Goal: Task Accomplishment & Management: Use online tool/utility

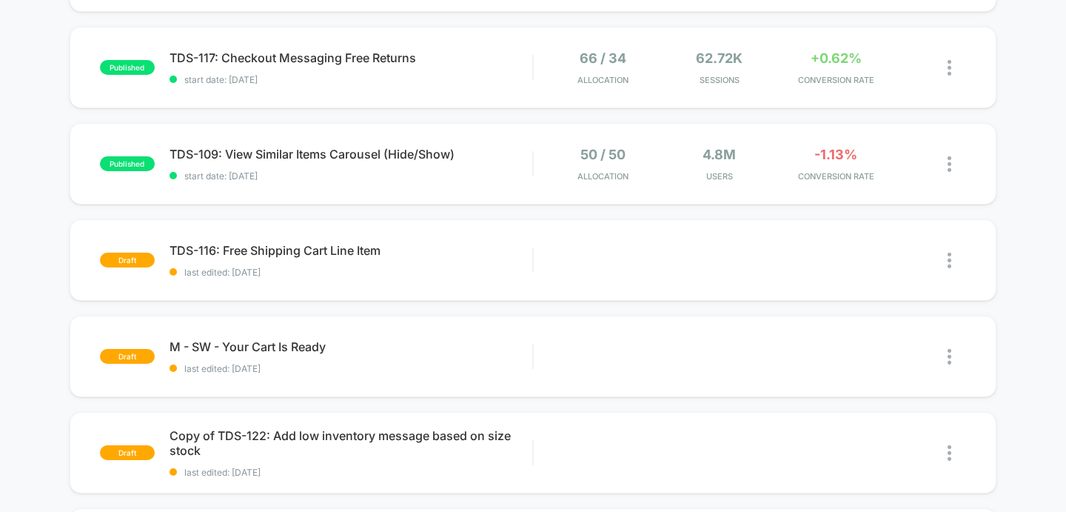
scroll to position [601, 0]
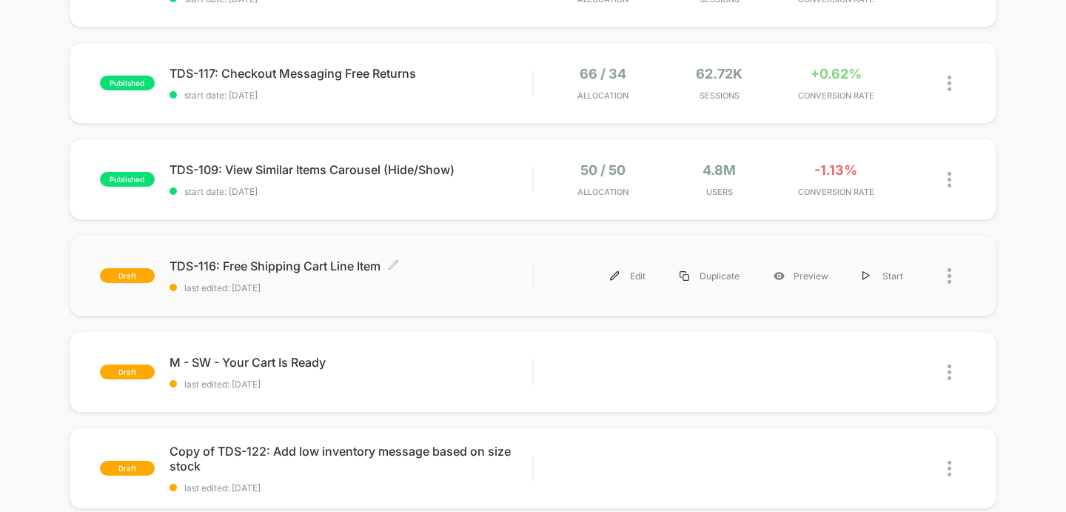
click at [285, 264] on span "TDS-116: Free Shipping Cart Line Item Click to edit experience details" at bounding box center [352, 265] width 364 height 15
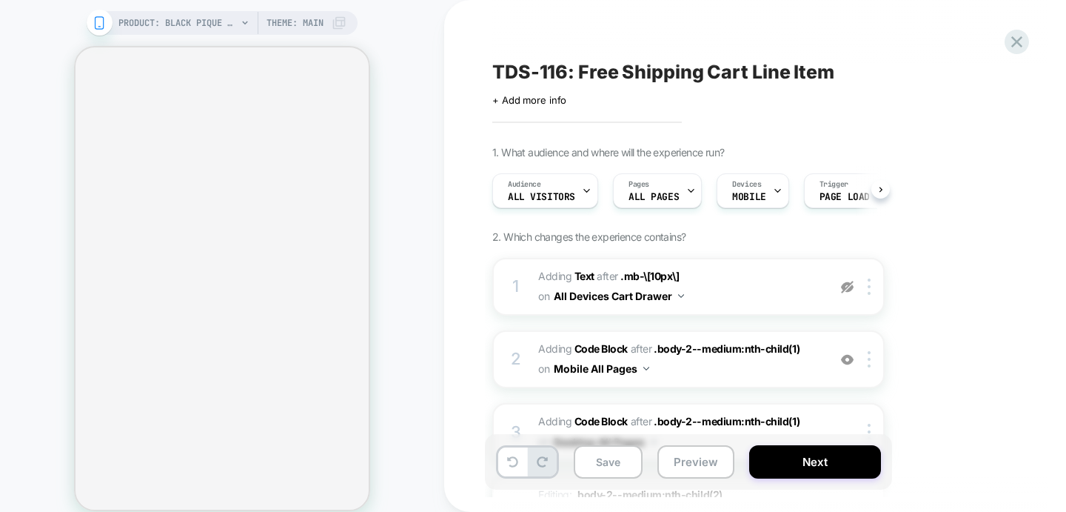
scroll to position [0, 1]
click at [573, 188] on div "Audience All Visitors" at bounding box center [540, 190] width 97 height 33
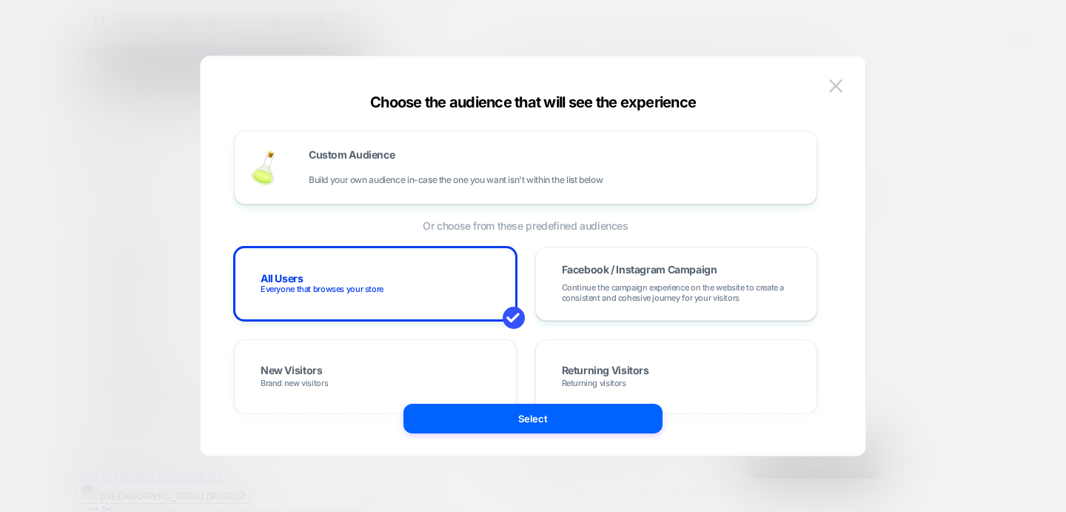
scroll to position [0, 0]
click at [862, 228] on div "Choose the audience that will see the experience Custom Audience Build your own…" at bounding box center [533, 263] width 665 height 384
click at [840, 83] on img at bounding box center [835, 85] width 13 height 13
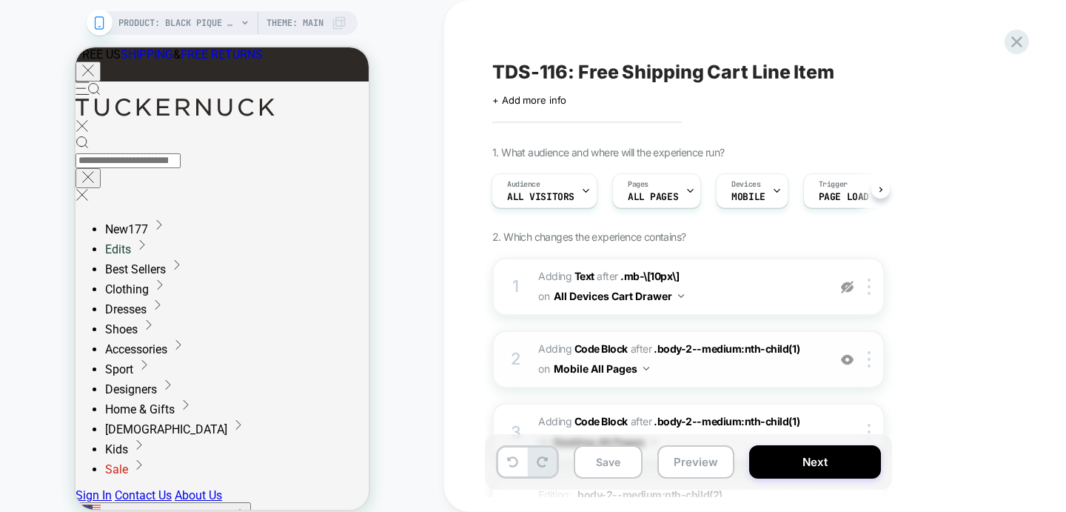
click at [756, 368] on span "Adding Code Block AFTER .body-2--medium:nth-child(1) .body-2--medium:nth-child(…" at bounding box center [679, 359] width 282 height 40
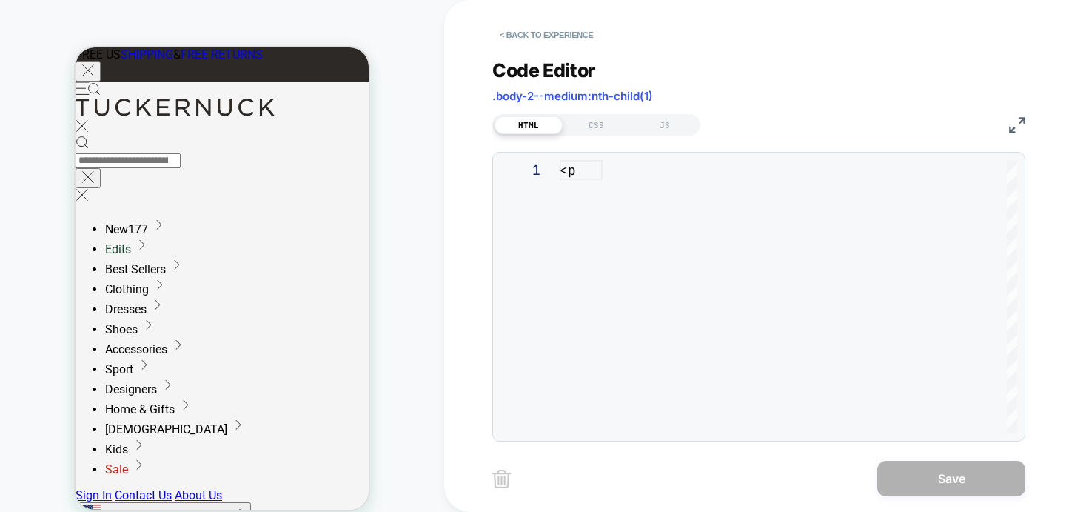
scroll to position [160, 0]
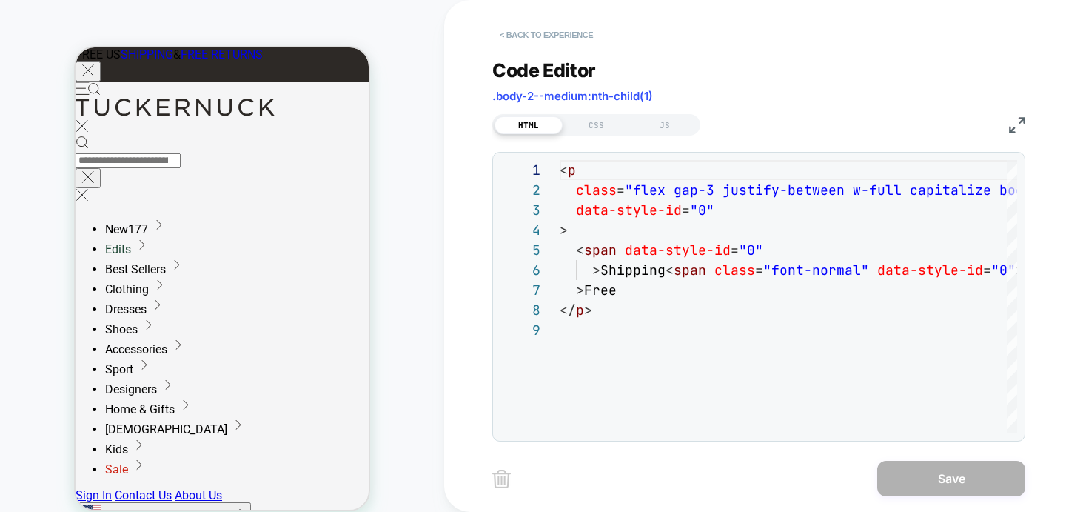
click at [568, 34] on button "< Back to experience" at bounding box center [546, 35] width 108 height 24
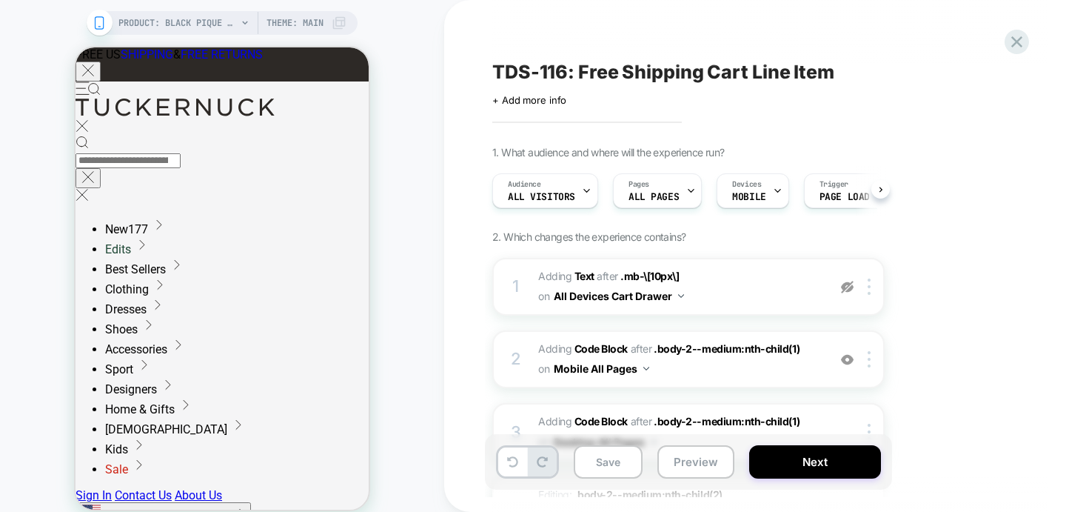
scroll to position [0, 1]
click at [766, 195] on div "Devices MOBILE" at bounding box center [748, 190] width 63 height 33
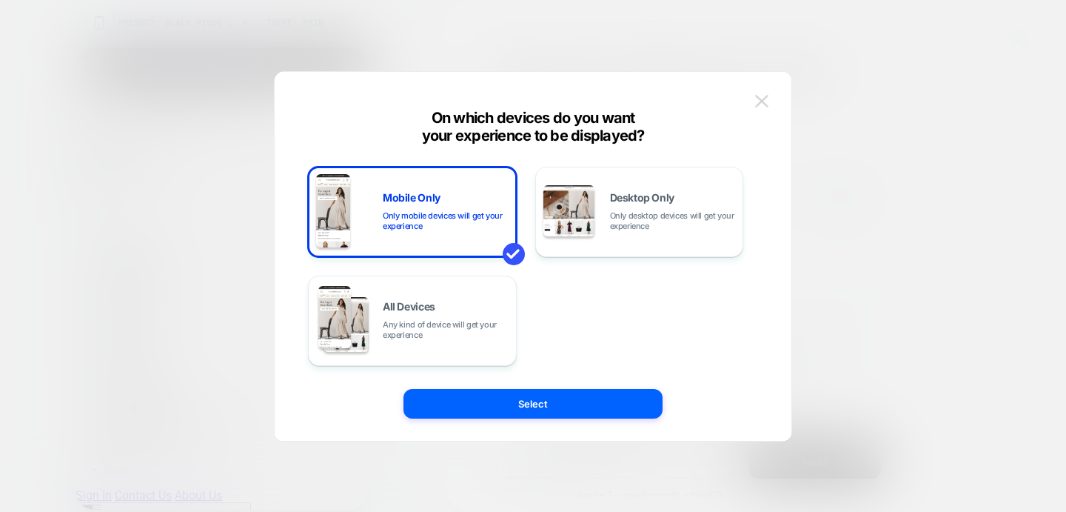
click at [765, 98] on img at bounding box center [761, 101] width 13 height 13
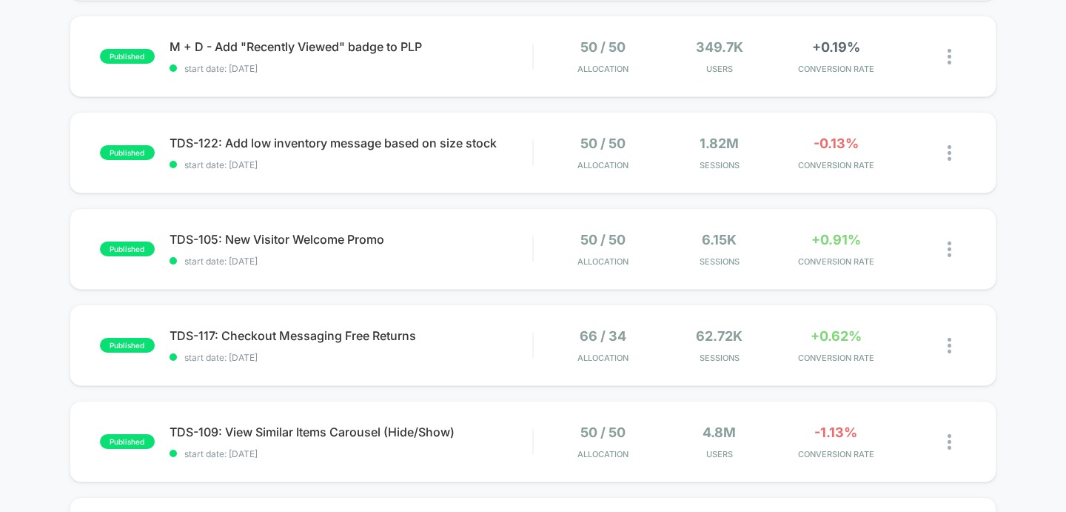
scroll to position [354, 0]
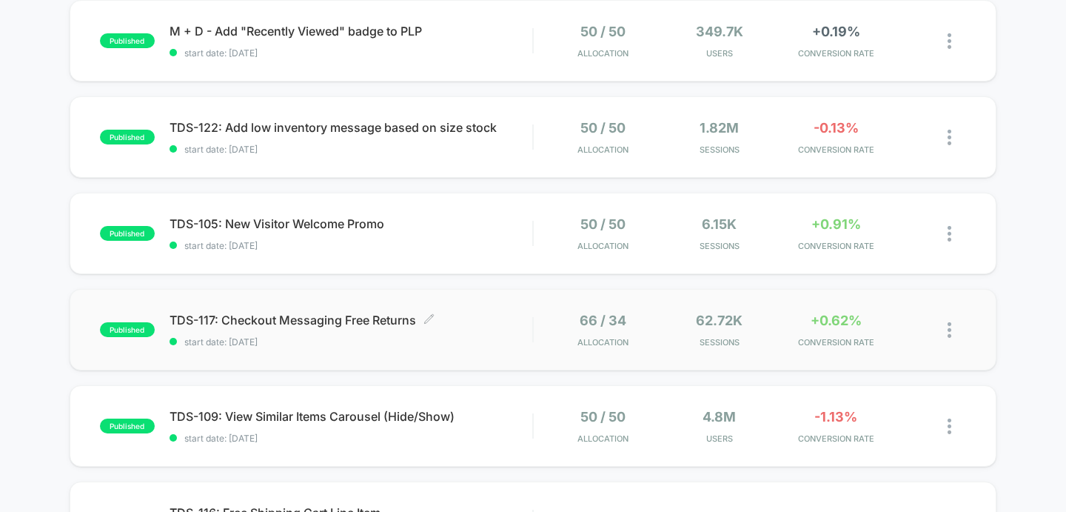
click at [263, 318] on span "TDS-117: Checkout Messaging Free Returns Click to edit experience details" at bounding box center [352, 319] width 364 height 15
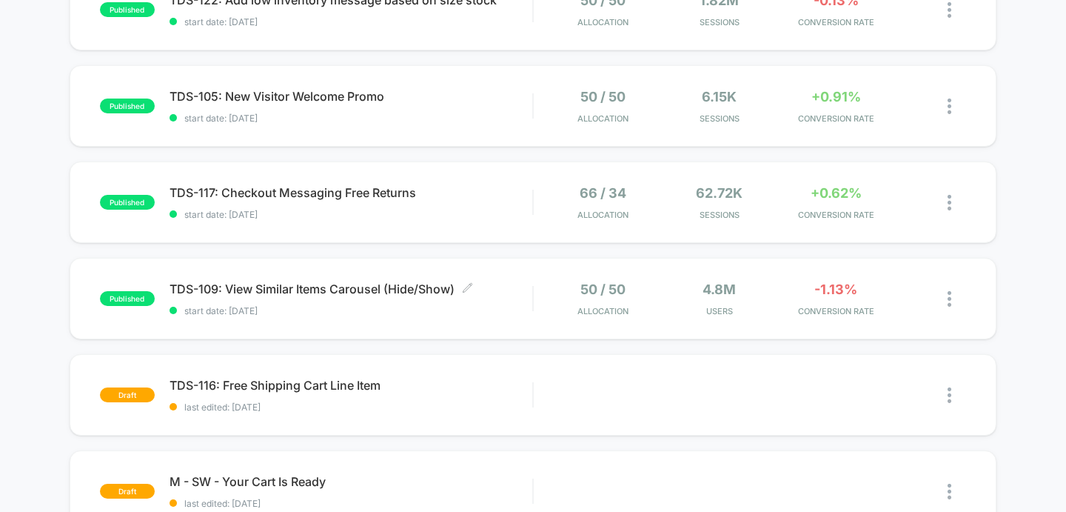
scroll to position [528, 0]
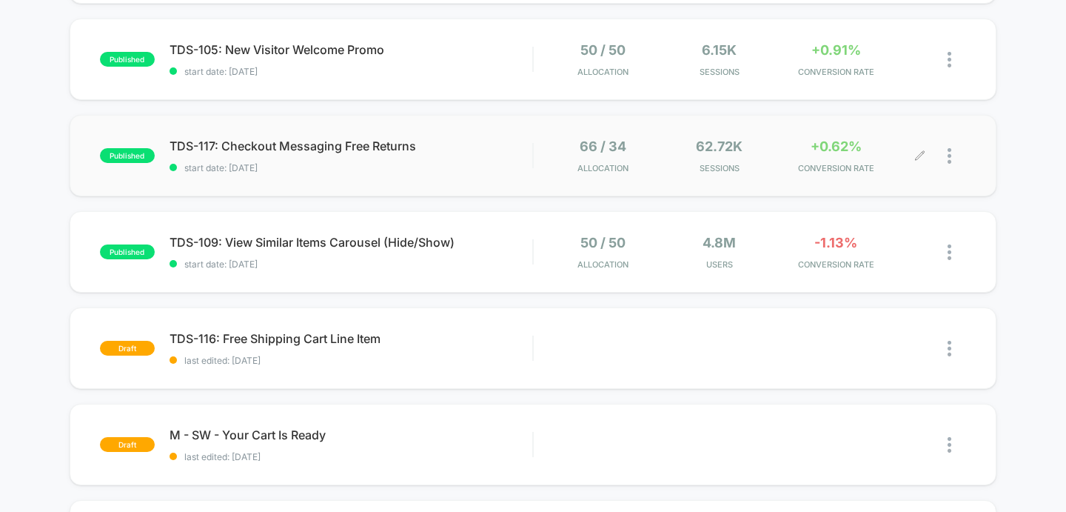
click at [917, 152] on icon at bounding box center [919, 155] width 11 height 11
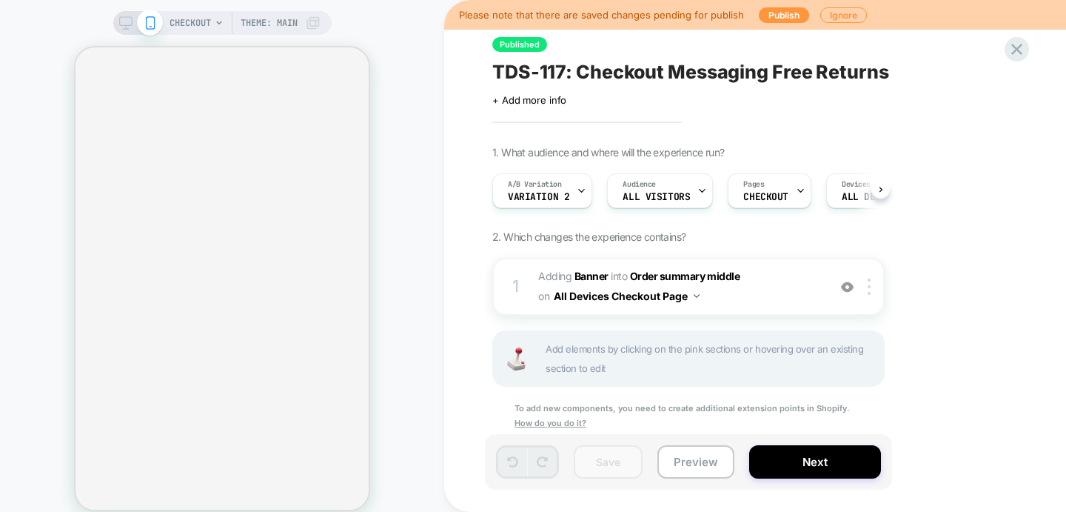
scroll to position [0, 1]
